Goal: Find specific page/section: Find specific page/section

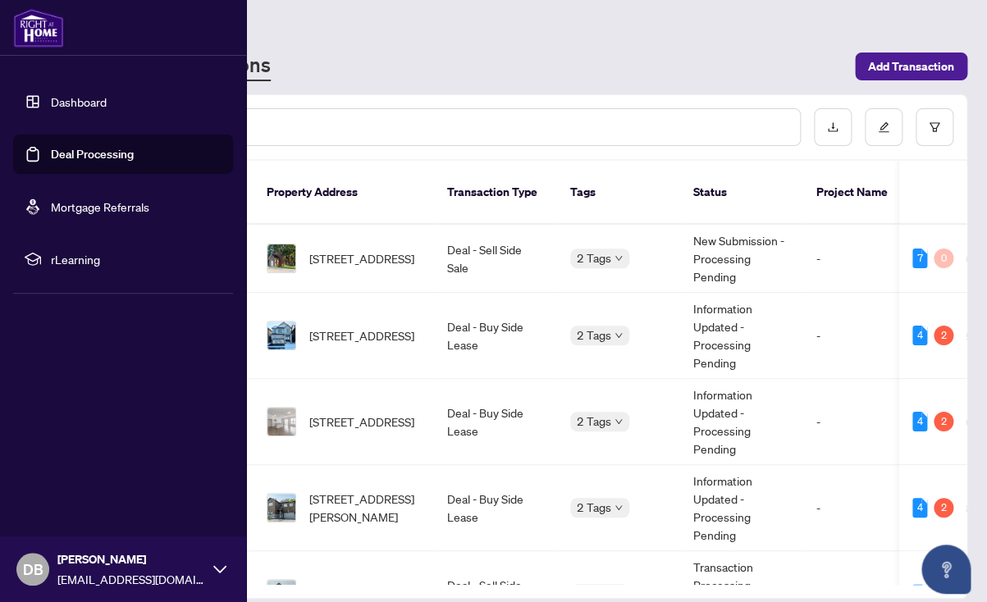
click at [75, 108] on link "Dashboard" at bounding box center [79, 101] width 56 height 15
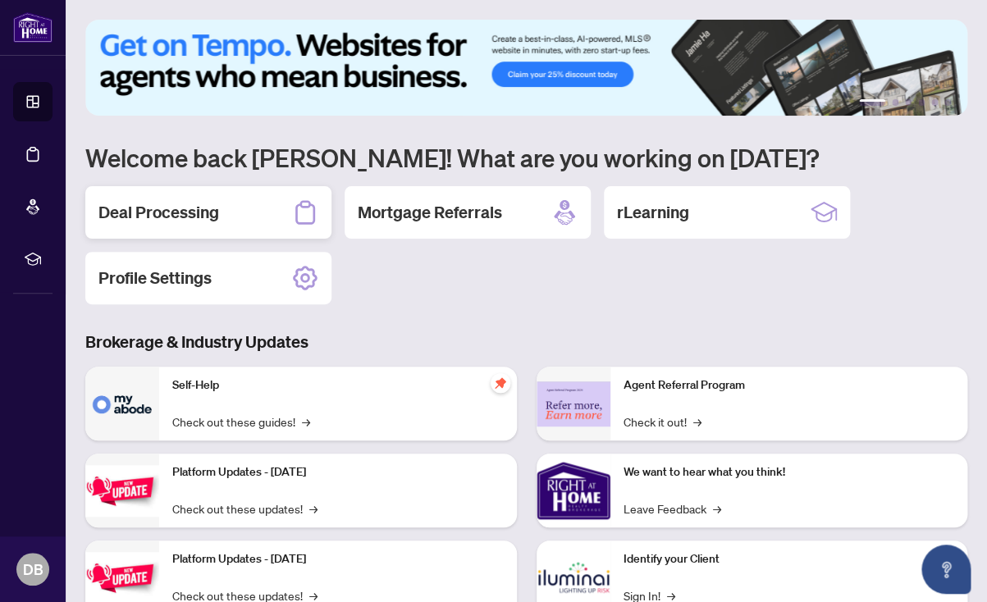
click at [193, 208] on h2 "Deal Processing" at bounding box center [158, 212] width 121 height 23
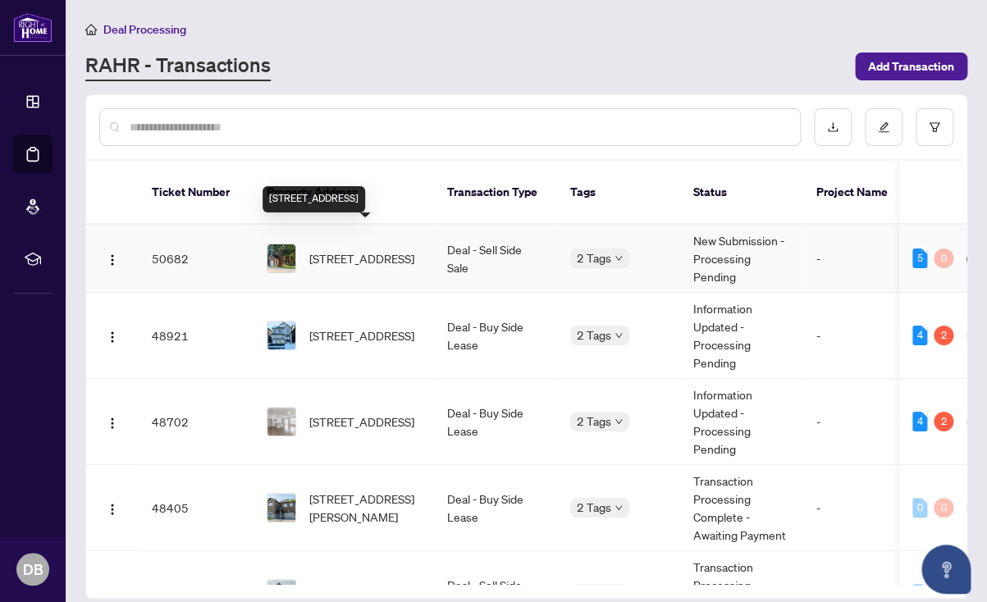
click at [334, 249] on span "[STREET_ADDRESS]" at bounding box center [361, 258] width 105 height 18
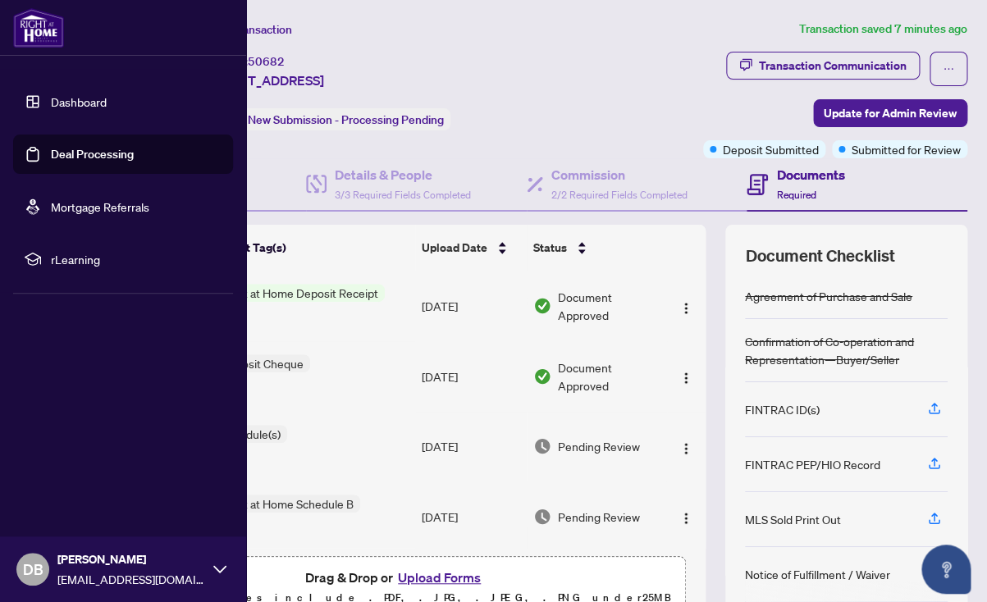
click at [69, 101] on link "Dashboard" at bounding box center [79, 101] width 56 height 15
